Goal: Task Accomplishment & Management: Manage account settings

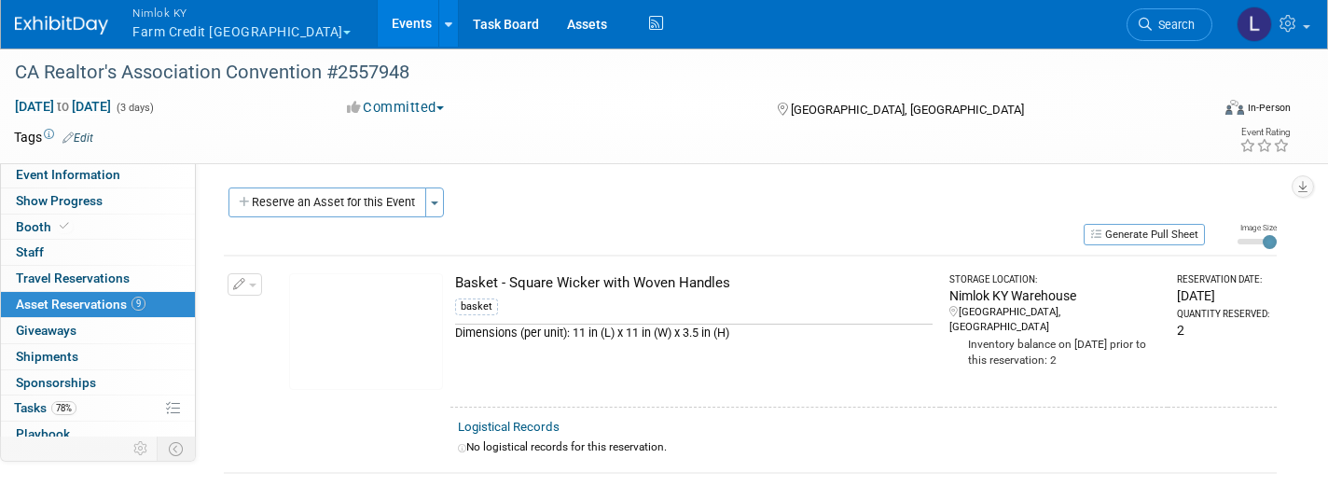
click at [266, 31] on button "Nimlok KY Farm Credit Mid America" at bounding box center [252, 24] width 243 height 49
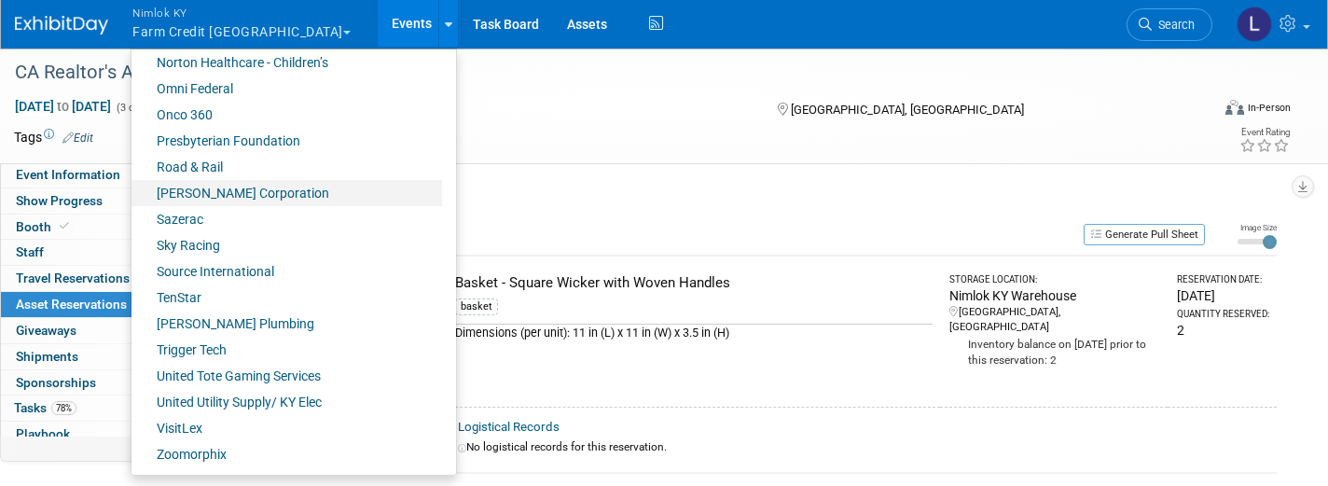
scroll to position [868, 0]
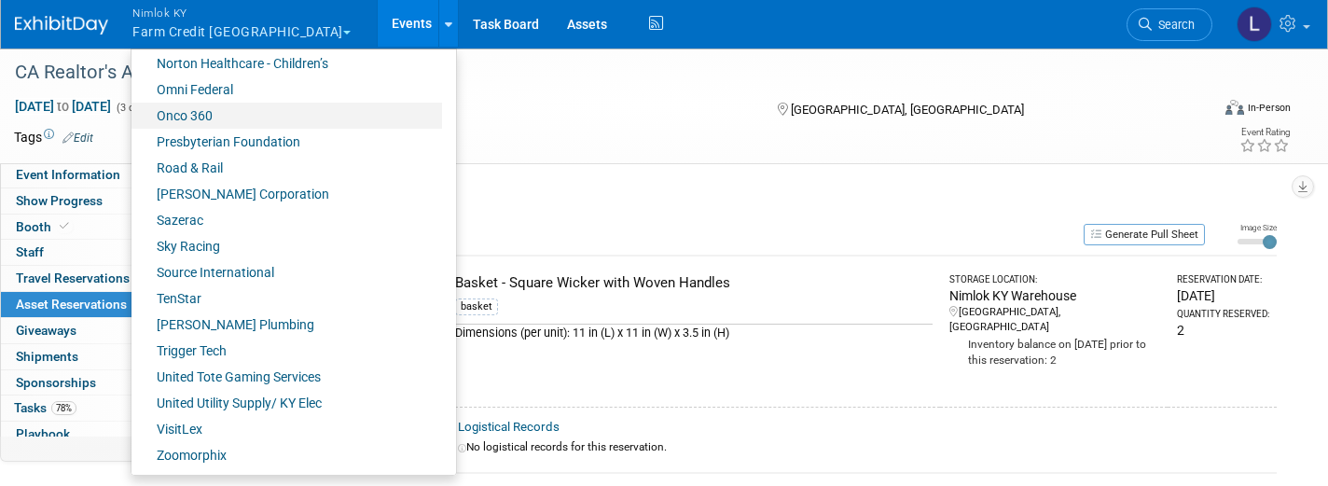
click at [200, 125] on link "Onco 360" at bounding box center [287, 116] width 311 height 26
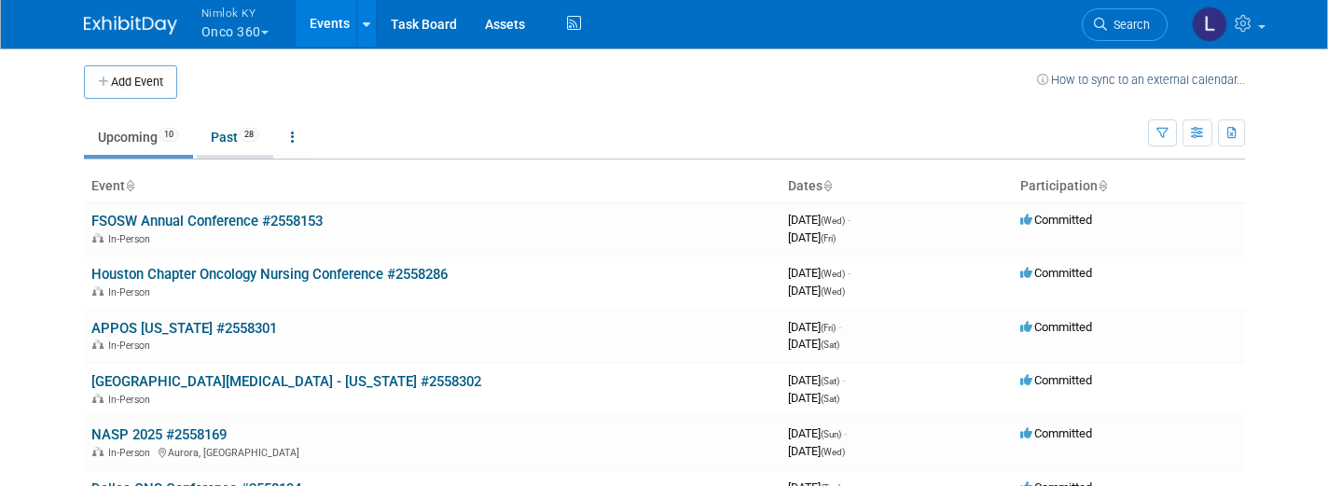
click at [231, 135] on link "Past 28" at bounding box center [235, 136] width 76 height 35
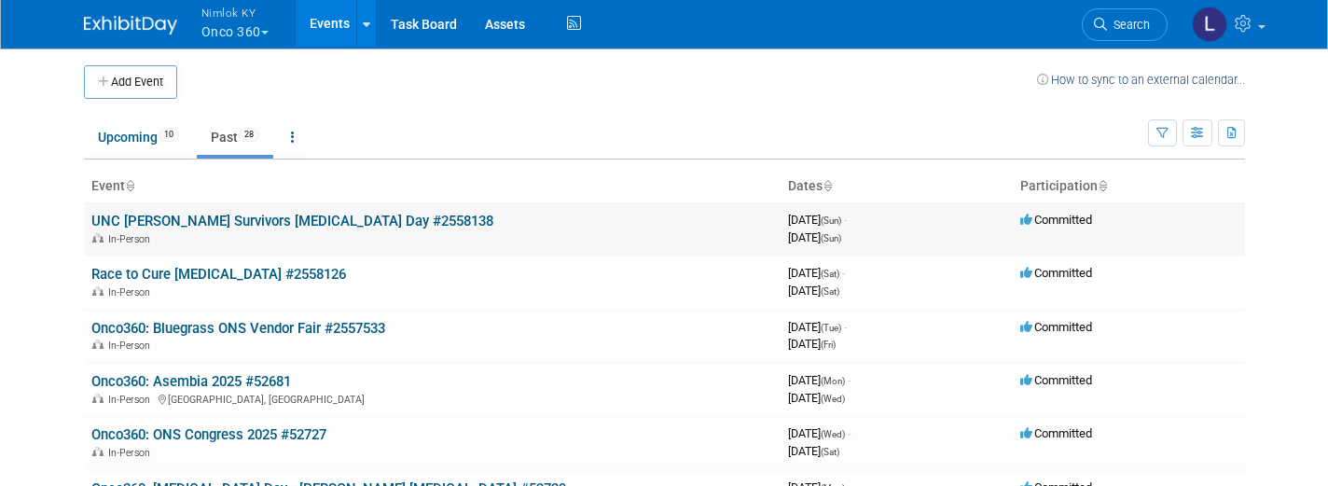
click at [285, 217] on link "UNC Nash Survivors Cancer Day #2558138" at bounding box center [292, 221] width 402 height 17
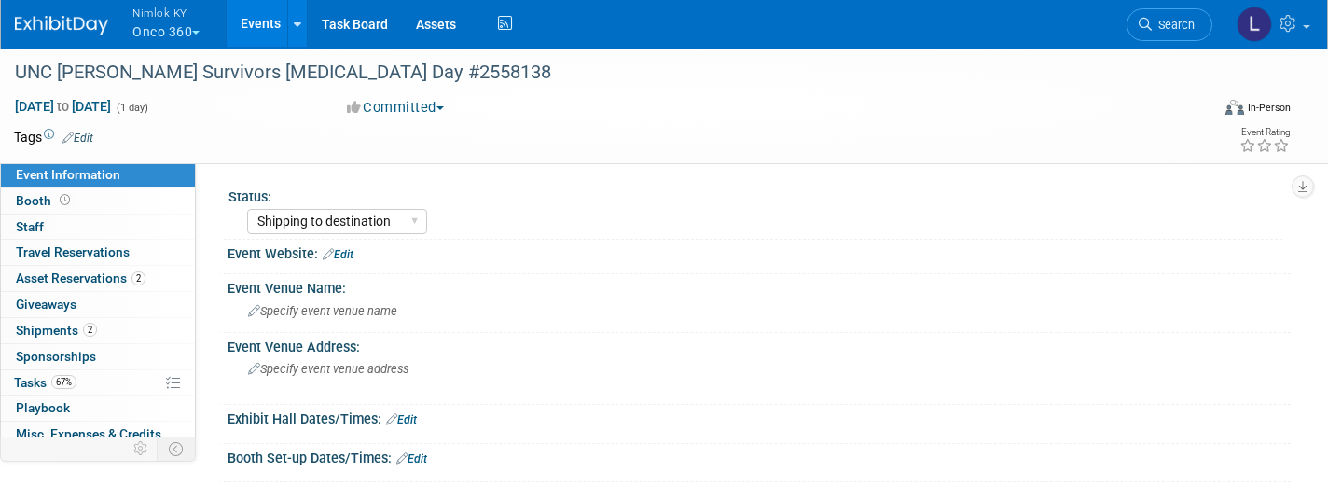
select select "Shipping to destination"
click at [83, 274] on span "Asset Reservations 2" at bounding box center [81, 278] width 130 height 15
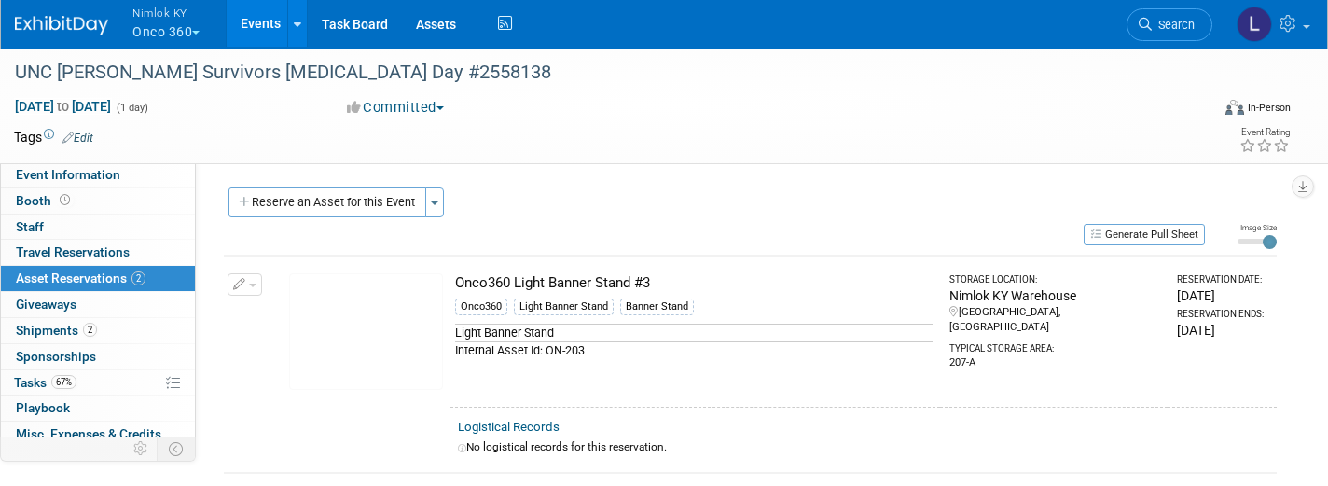
click at [255, 284] on span "button" at bounding box center [252, 286] width 7 height 4
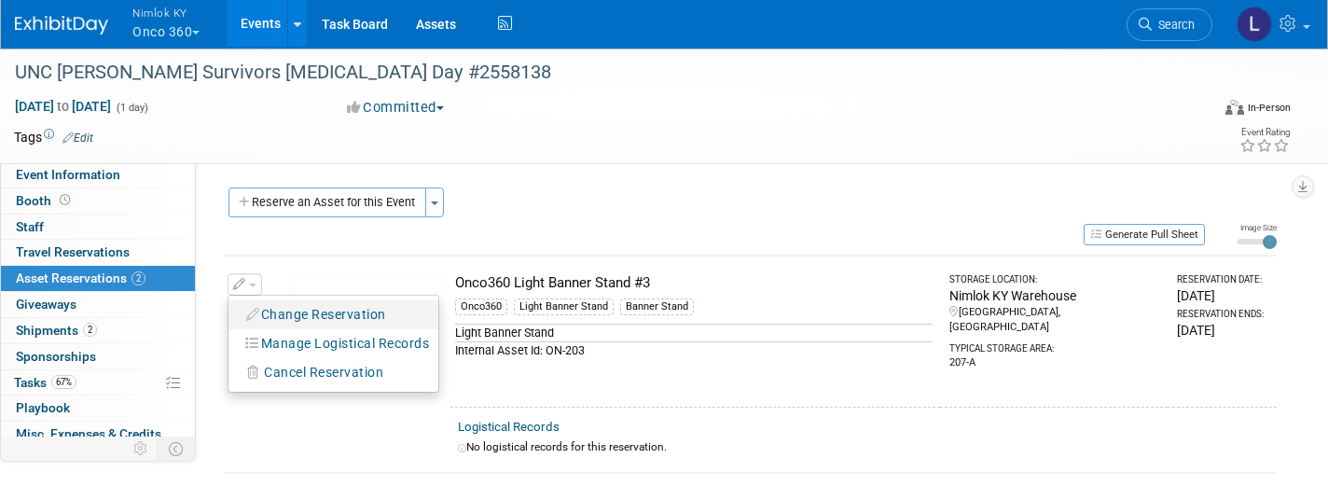
click at [311, 309] on button "Change Reservation" at bounding box center [317, 314] width 158 height 25
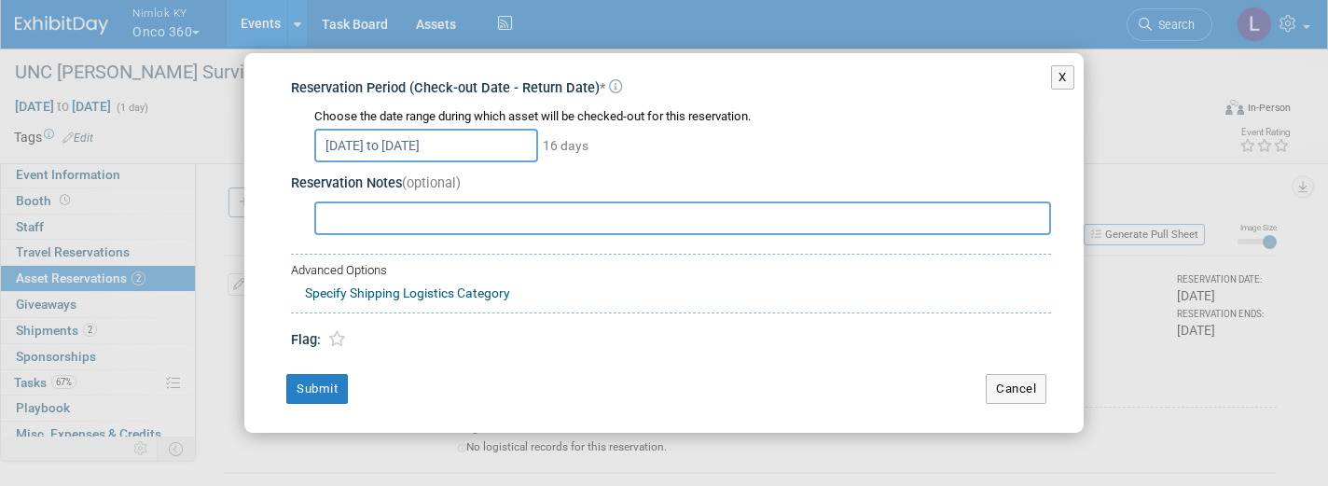
scroll to position [24, 0]
click at [1013, 386] on button "Cancel" at bounding box center [1016, 390] width 61 height 30
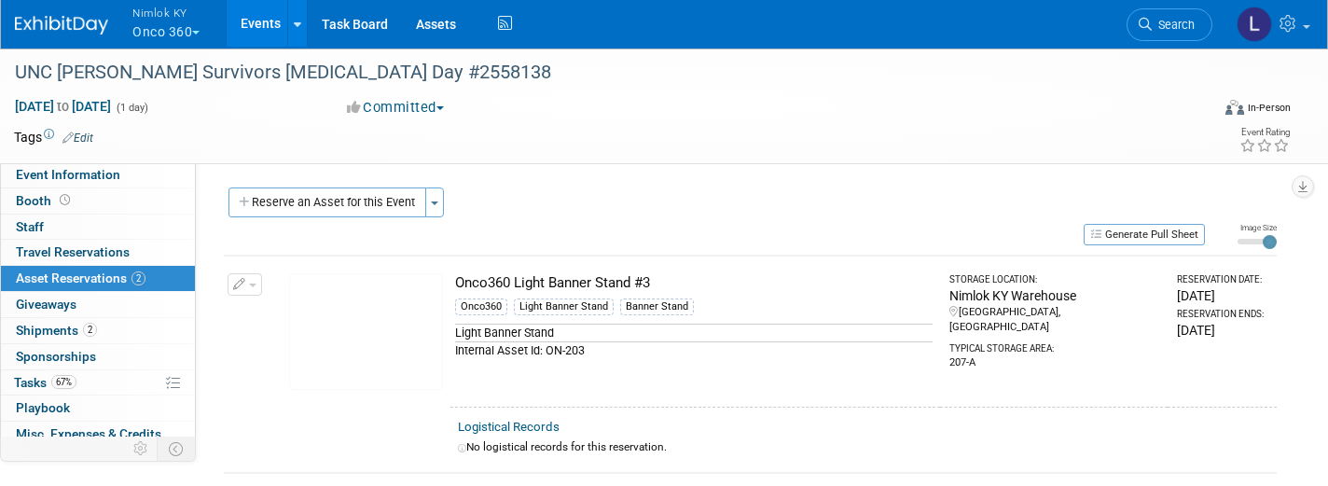
click at [254, 284] on span "button" at bounding box center [252, 286] width 7 height 4
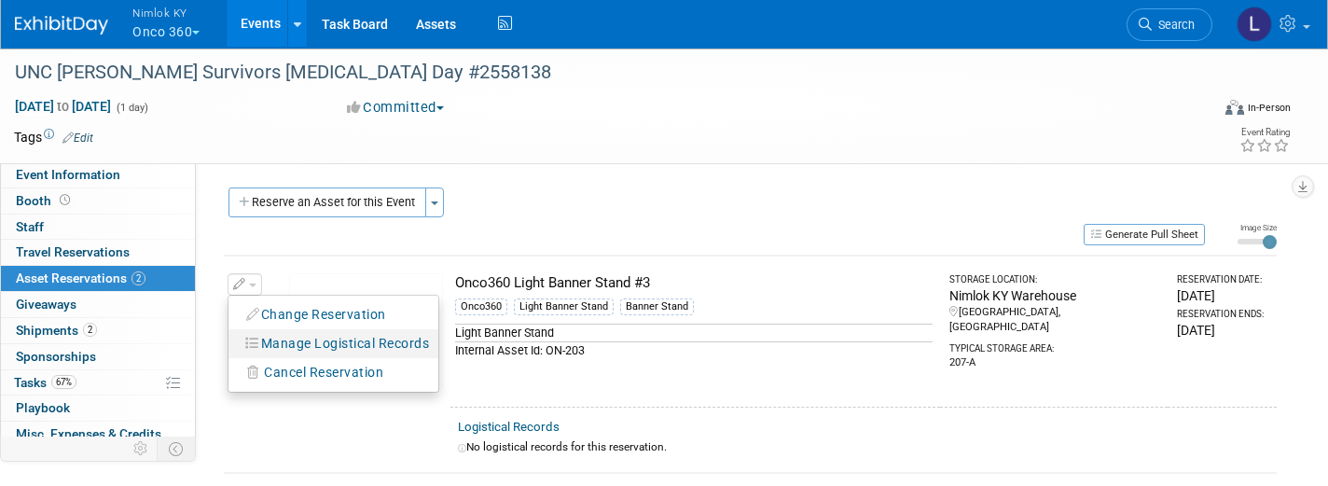
click at [315, 327] on button "Manage Logistical Records" at bounding box center [317, 314] width 158 height 25
select select "7"
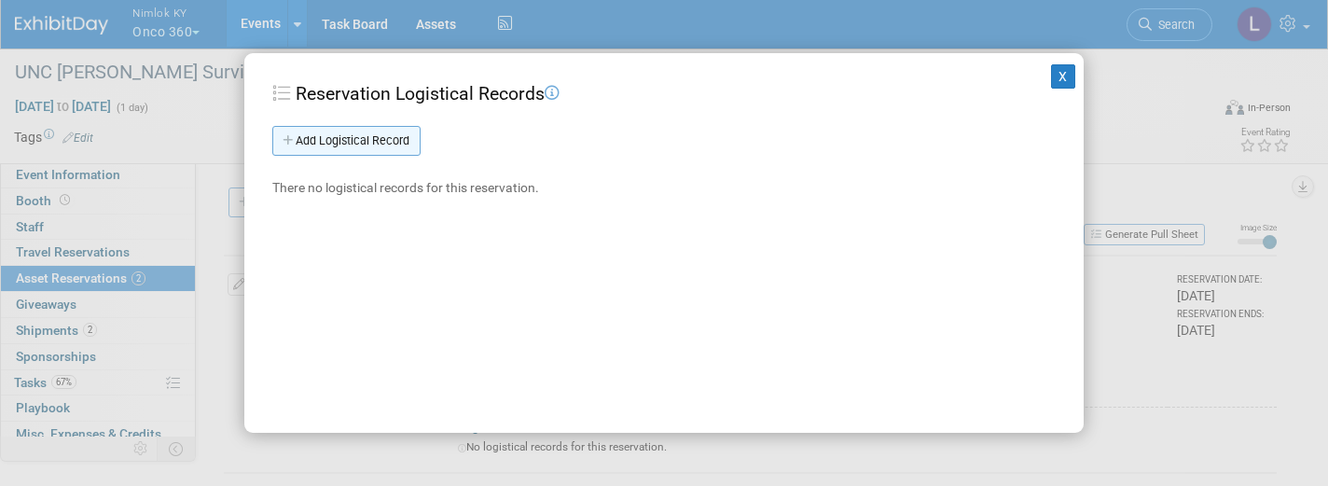
click at [343, 130] on link "Add Logistical Record" at bounding box center [346, 141] width 148 height 30
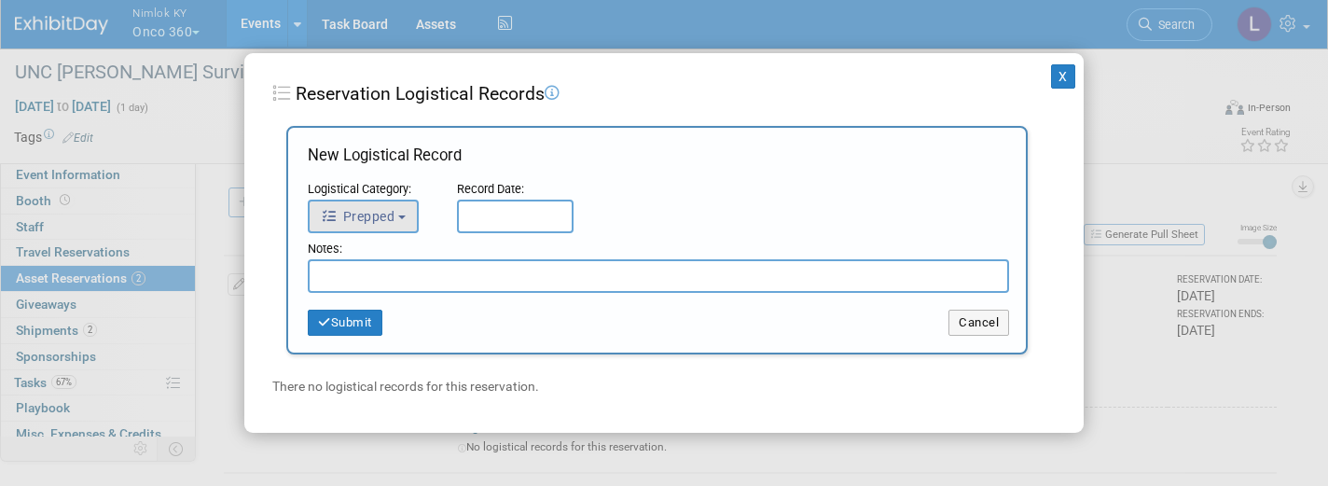
click at [399, 214] on button "Prepped" at bounding box center [363, 217] width 111 height 34
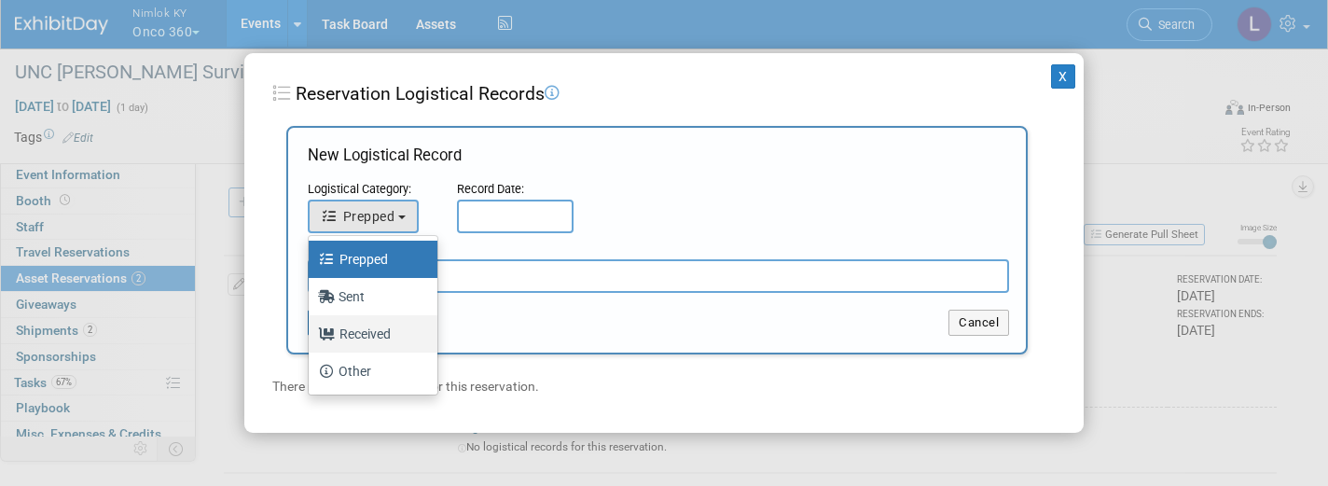
click at [375, 335] on label "Received" at bounding box center [368, 334] width 101 height 30
click at [312, 335] on input "Received" at bounding box center [305, 332] width 12 height 12
select select "3"
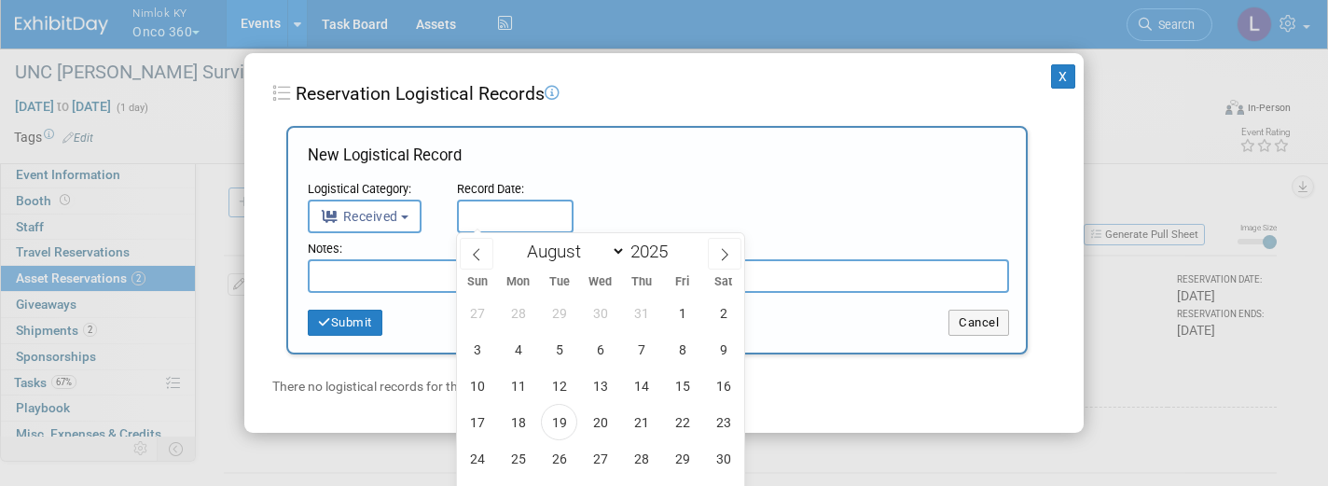
click at [491, 218] on input "text" at bounding box center [515, 217] width 117 height 34
click at [562, 424] on span "19" at bounding box center [559, 422] width 36 height 36
type input "Aug 19, 2025"
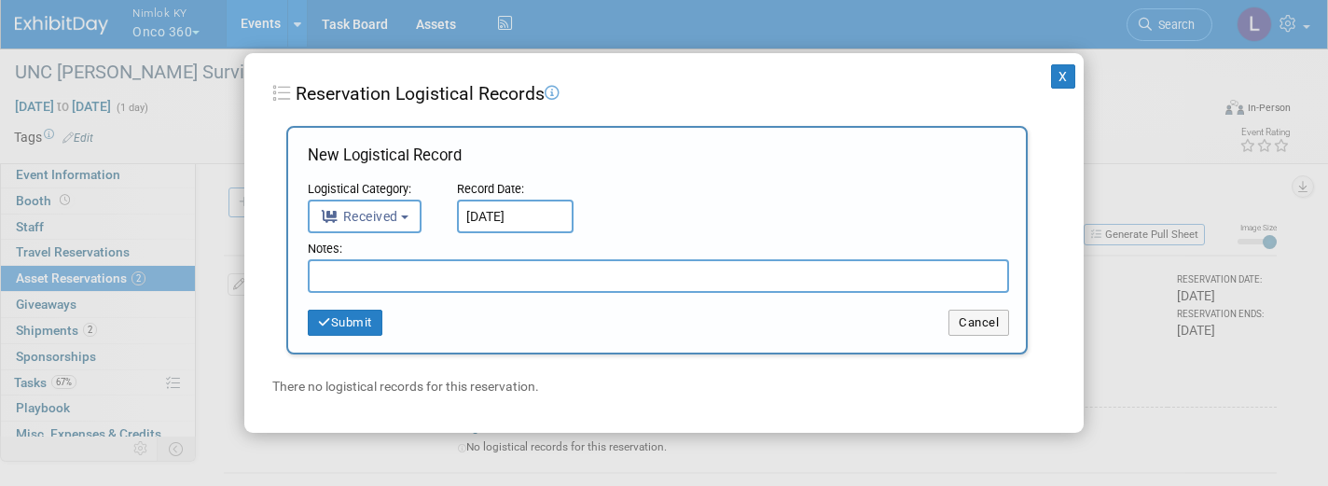
click at [373, 278] on input "text" at bounding box center [658, 276] width 701 height 34
drag, startPoint x: 484, startPoint y: 271, endPoint x: 316, endPoint y: 278, distance: 168.0
click at [316, 278] on input "Returned in Good Condition" at bounding box center [658, 276] width 701 height 34
type input "Returned in Good Condition"
click at [343, 324] on button "Submit" at bounding box center [345, 323] width 75 height 26
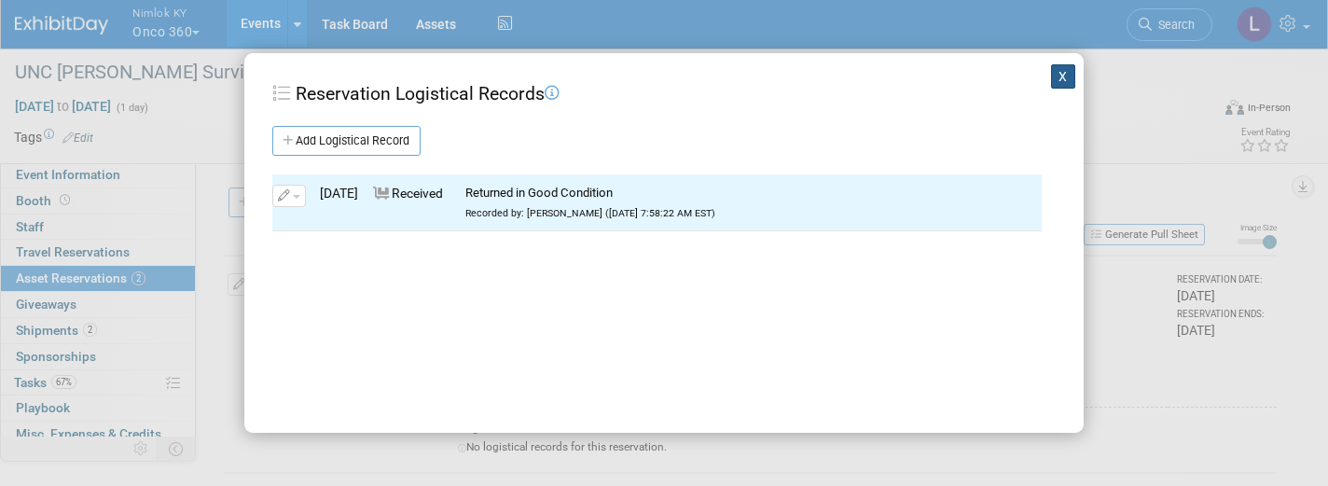
click at [1065, 82] on button "X" at bounding box center [1063, 76] width 24 height 24
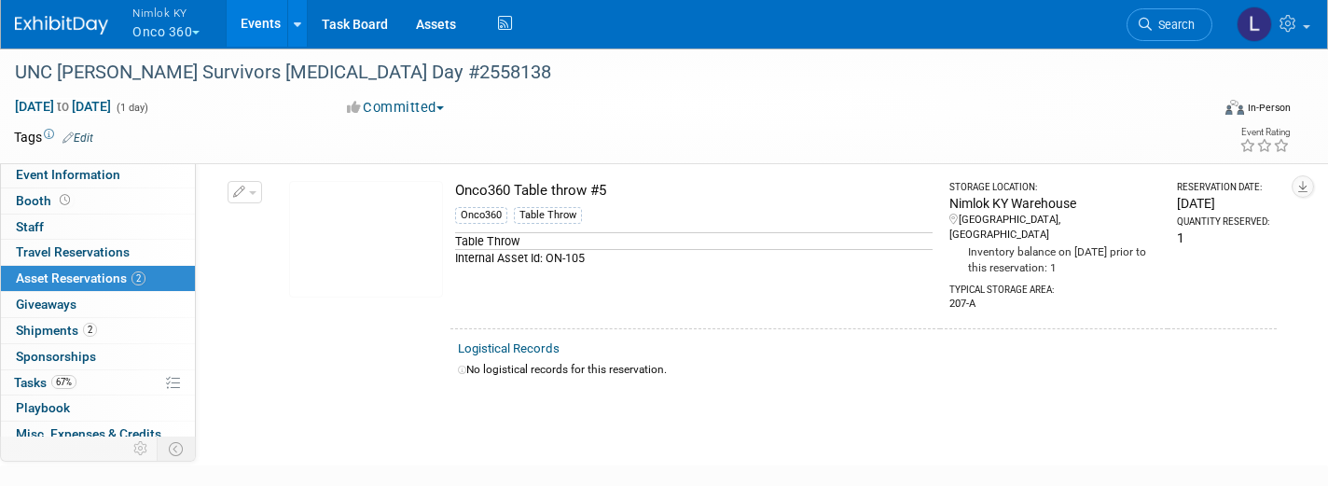
scroll to position [314, 0]
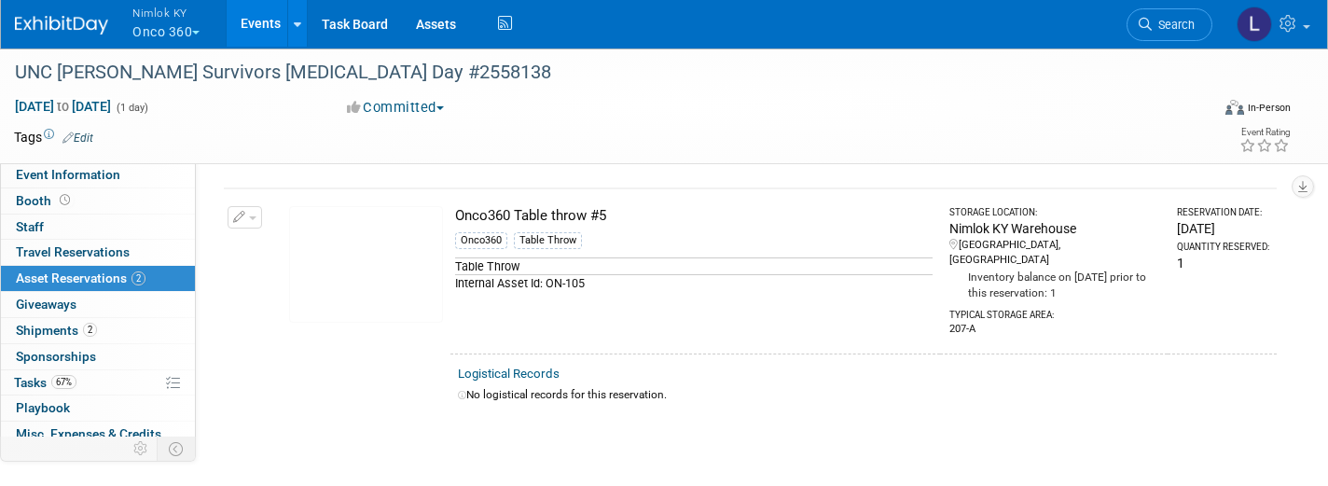
click at [255, 219] on button "button" at bounding box center [245, 217] width 35 height 22
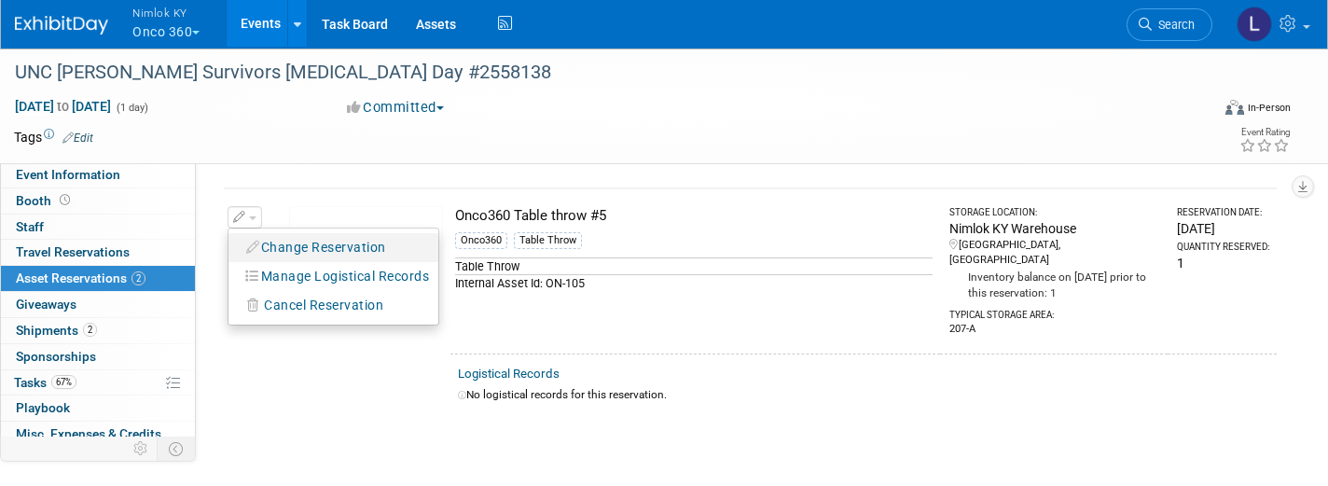
click at [273, 253] on button "Change Reservation" at bounding box center [317, 247] width 158 height 25
select select "7"
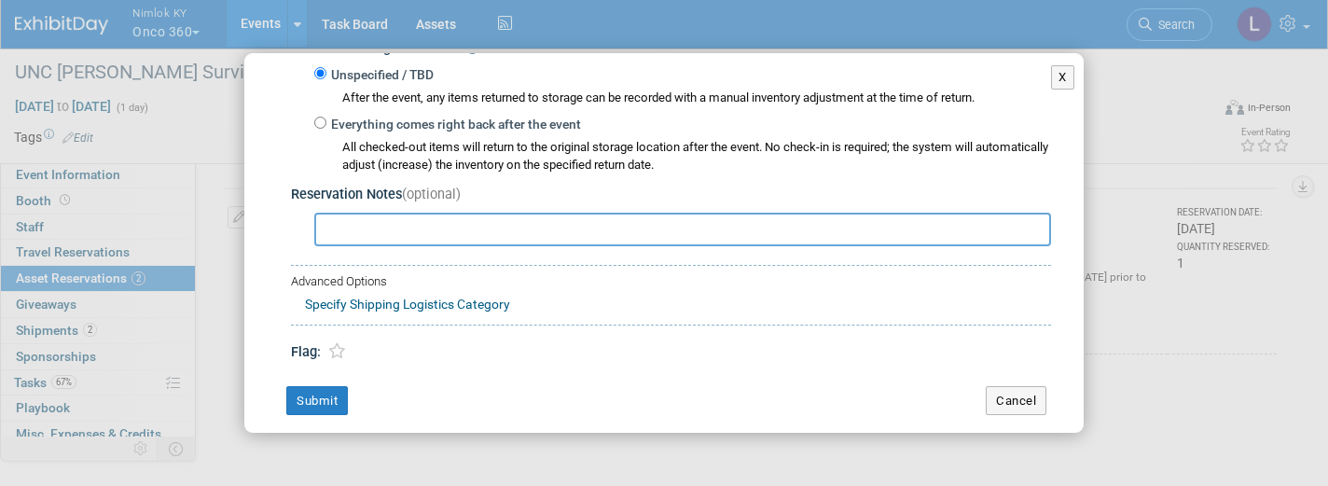
scroll to position [326, 0]
click at [324, 118] on input "Everything comes right back after the event" at bounding box center [320, 124] width 12 height 12
radio input "true"
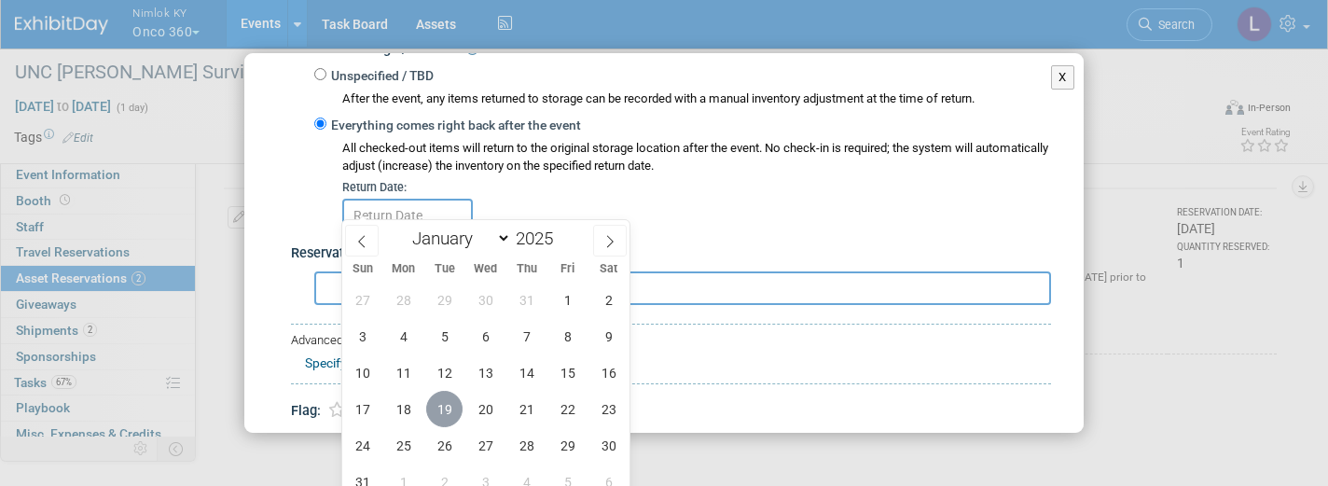
click at [444, 410] on span "19" at bounding box center [444, 409] width 36 height 36
type input "Aug 19, 2025"
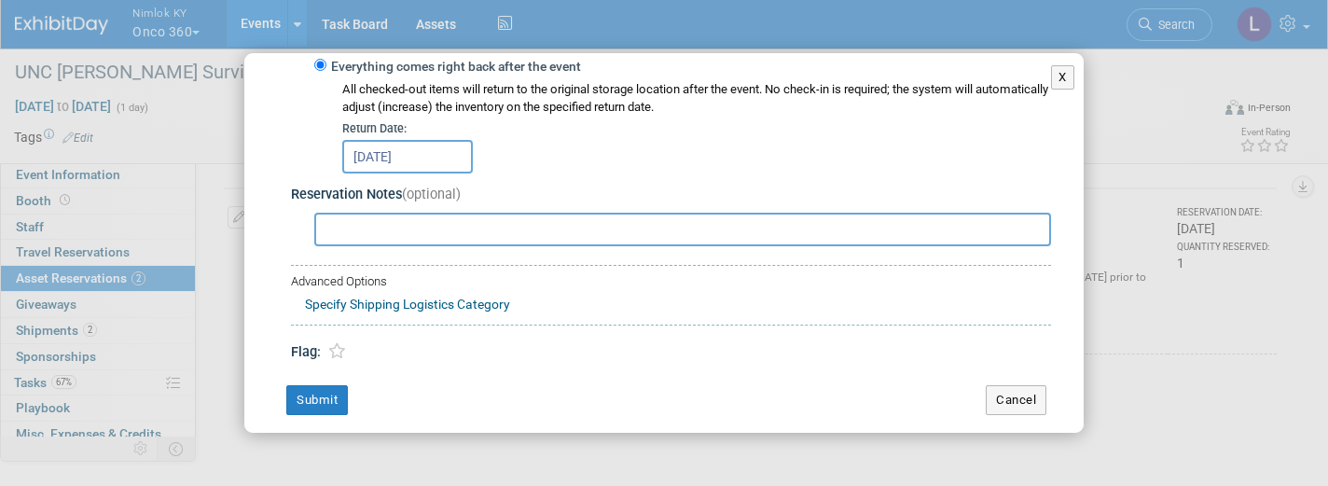
scroll to position [382, 0]
click at [327, 387] on button "Submit" at bounding box center [317, 402] width 62 height 30
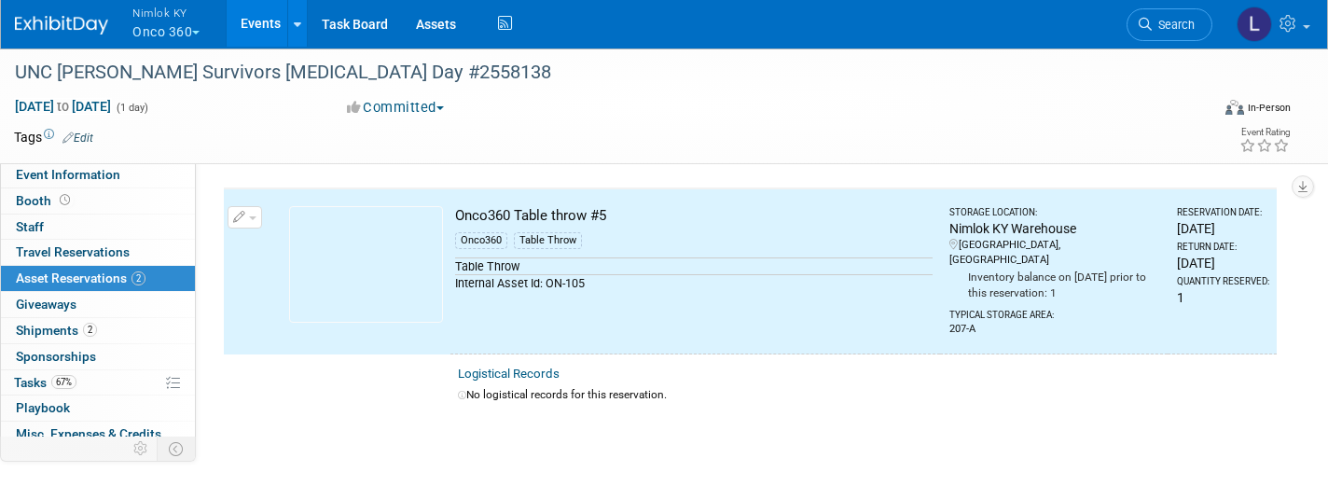
click at [251, 216] on span "button" at bounding box center [252, 218] width 7 height 4
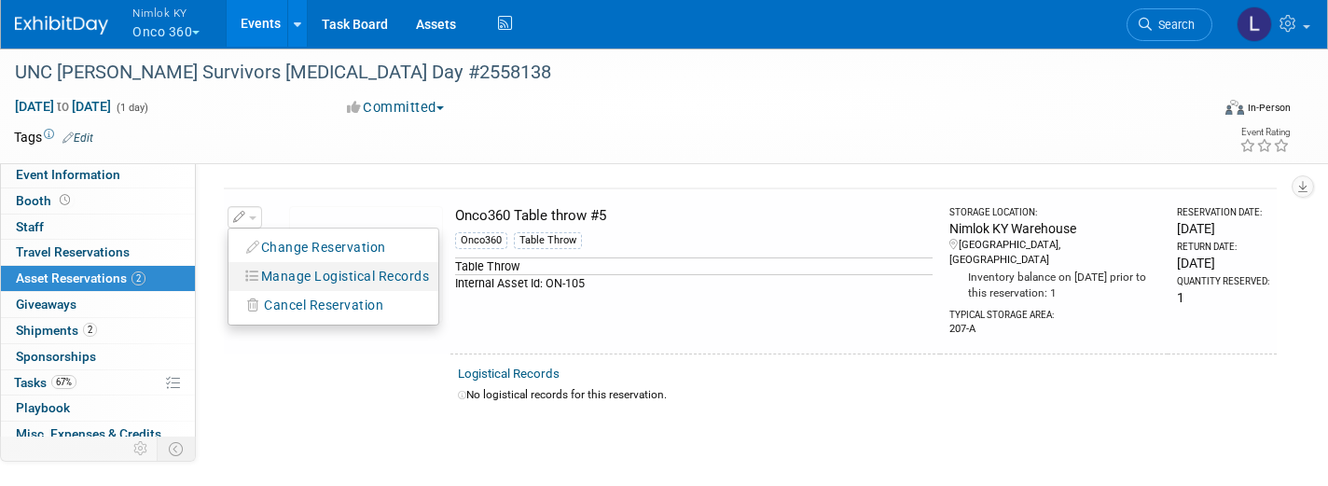
click at [304, 260] on button "Manage Logistical Records" at bounding box center [317, 247] width 158 height 25
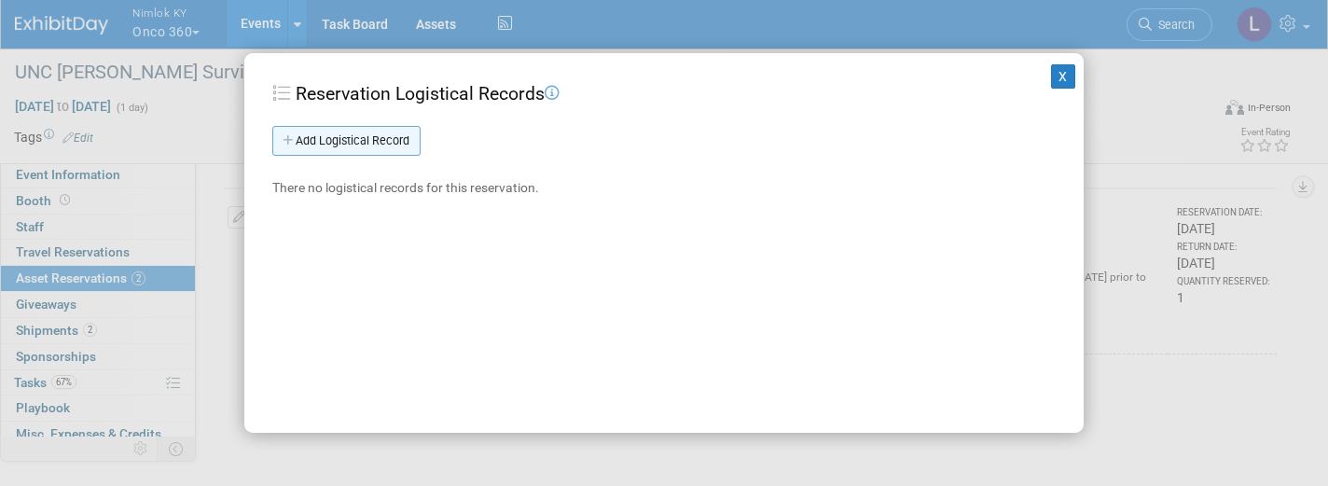
click at [378, 138] on link "Add Logistical Record" at bounding box center [346, 141] width 148 height 30
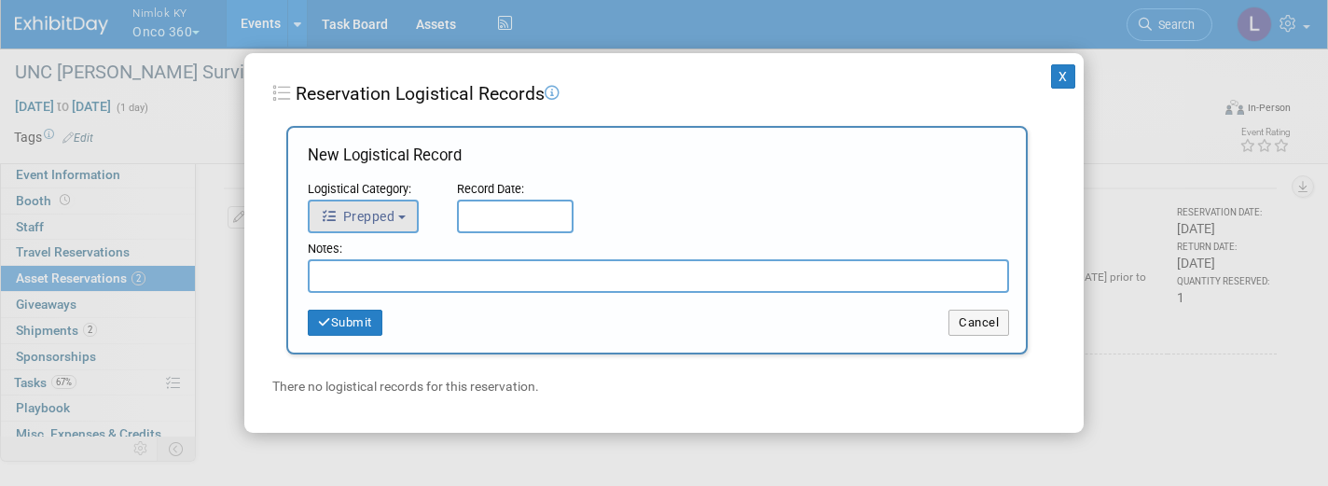
click at [395, 215] on span "Prepped" at bounding box center [358, 216] width 74 height 15
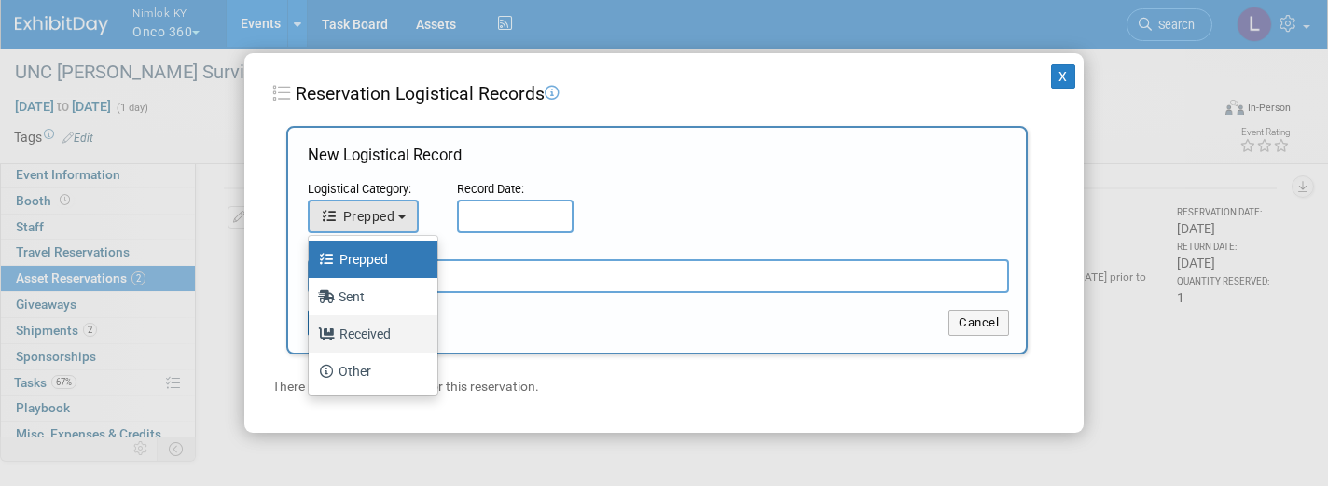
click at [380, 337] on label "Received" at bounding box center [368, 334] width 101 height 30
click at [312, 337] on input "Received" at bounding box center [305, 332] width 12 height 12
select select "3"
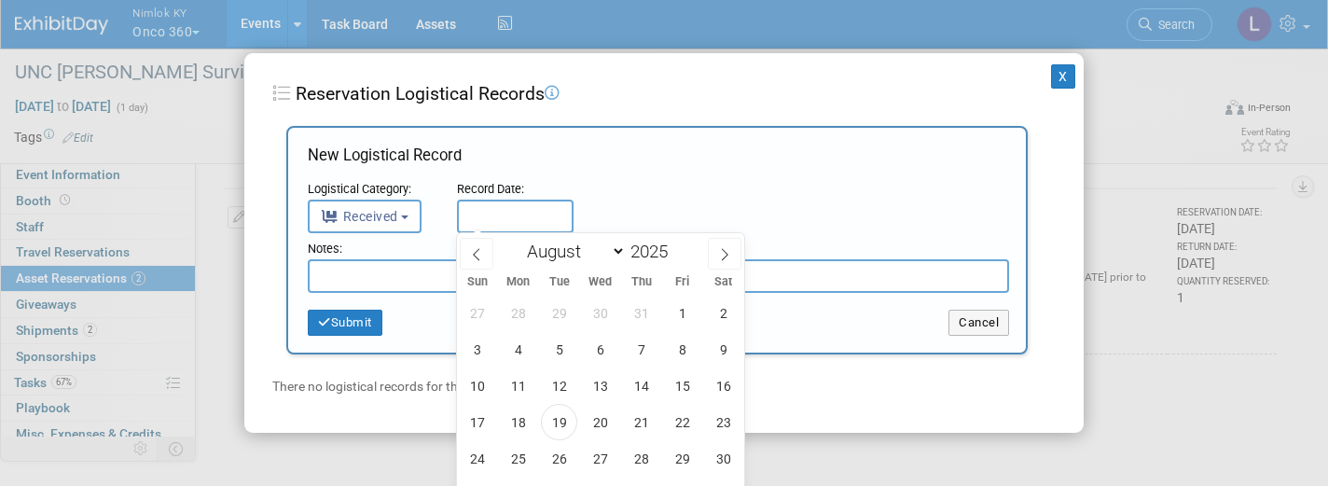
click at [484, 215] on input "text" at bounding box center [515, 217] width 117 height 34
click at [560, 419] on span "19" at bounding box center [559, 422] width 36 height 36
type input "Aug 19, 2025"
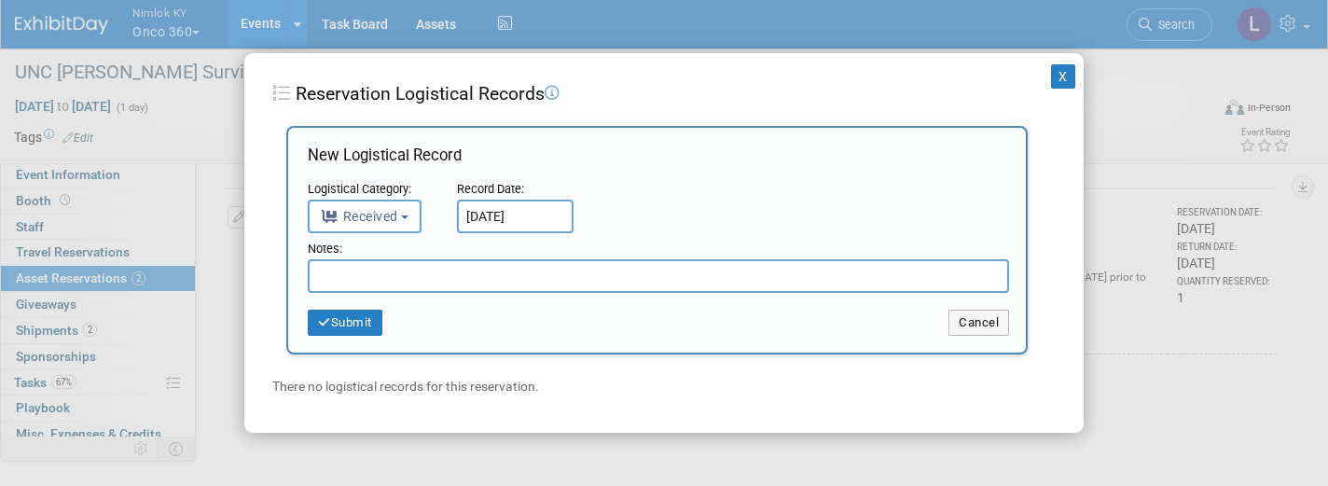
click at [402, 280] on input "text" at bounding box center [658, 276] width 701 height 34
paste input "Returned in Good Condition"
type input "Returned in Good Condition"
click at [356, 319] on button "Submit" at bounding box center [345, 323] width 75 height 26
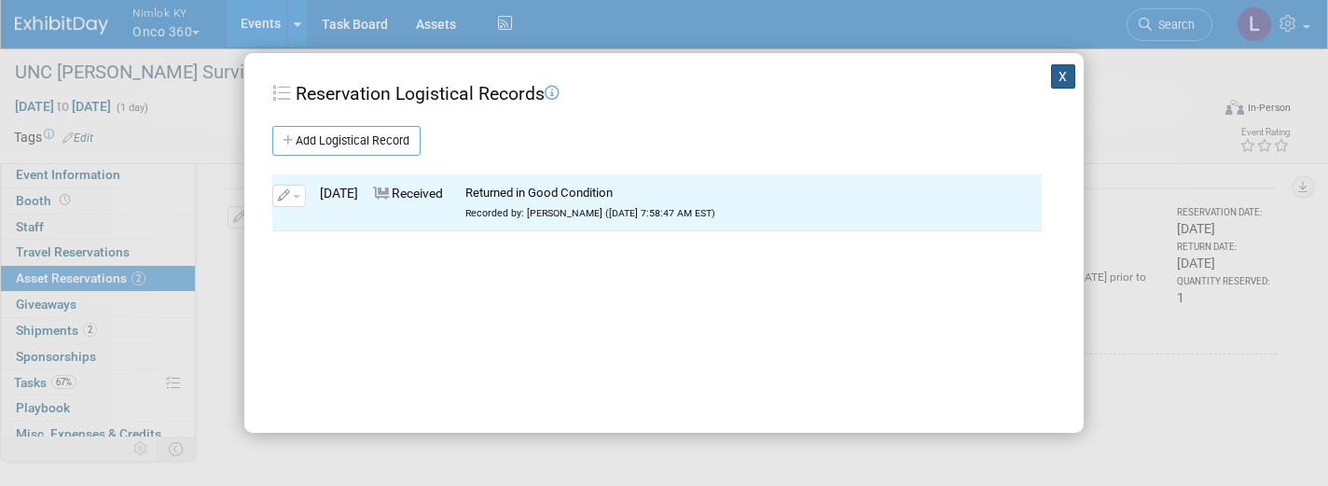
click at [1061, 83] on button "X" at bounding box center [1063, 76] width 24 height 24
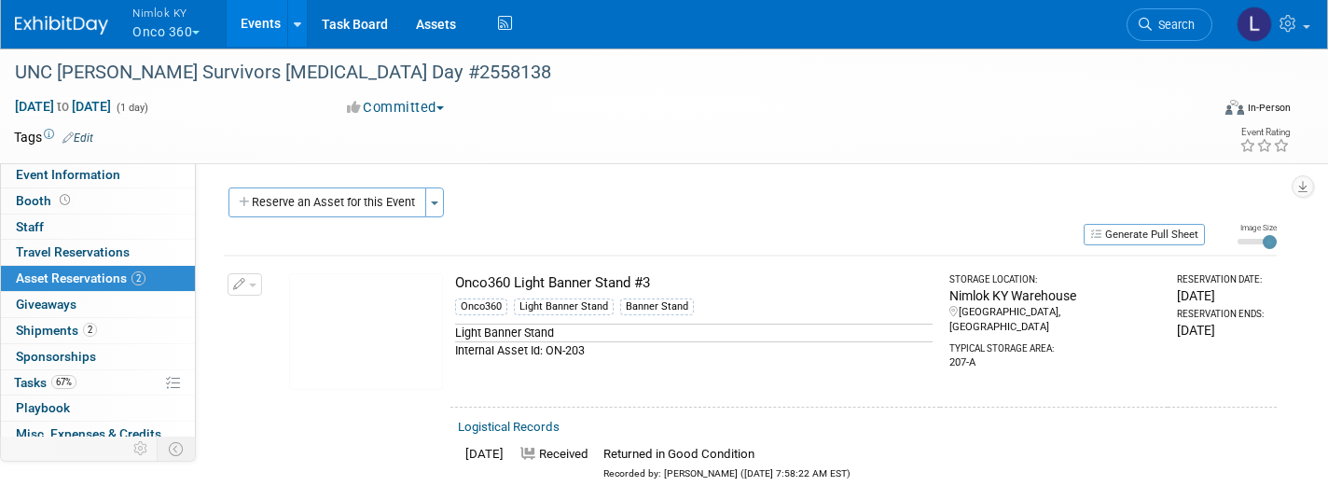
scroll to position [0, 0]
